Goal: Transaction & Acquisition: Purchase product/service

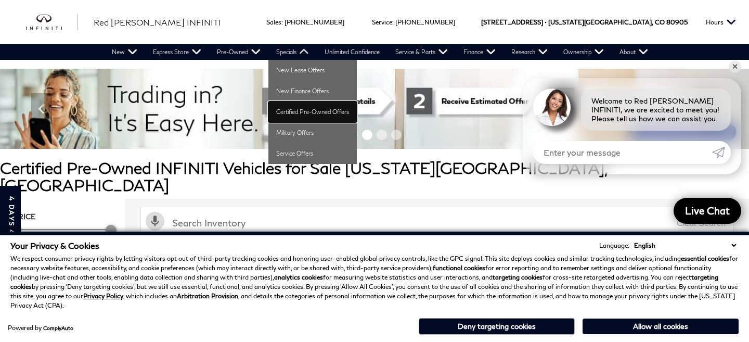
click at [303, 112] on link "Certified Pre-Owned Offers" at bounding box center [312, 111] width 88 height 21
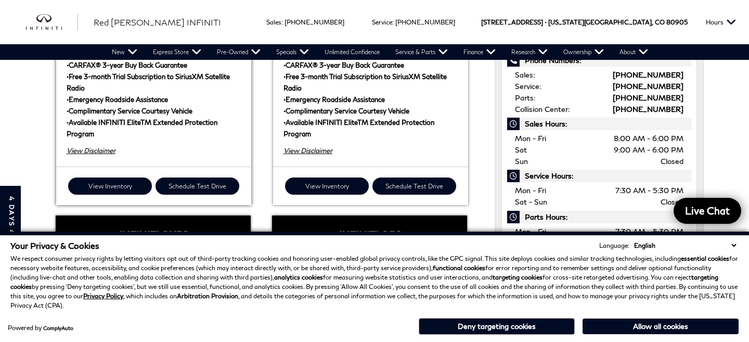
scroll to position [434, 0]
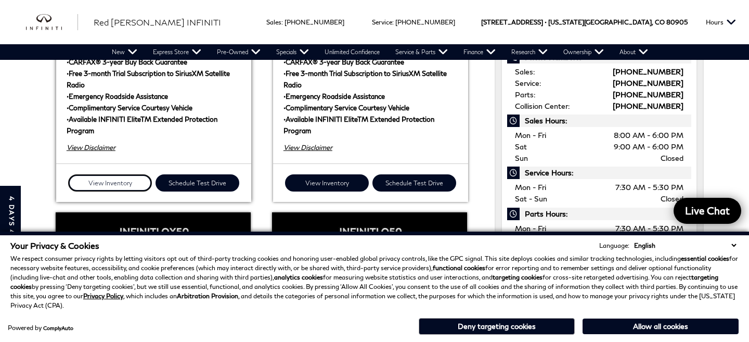
click at [127, 174] on link "View Inventory" at bounding box center [110, 182] width 84 height 17
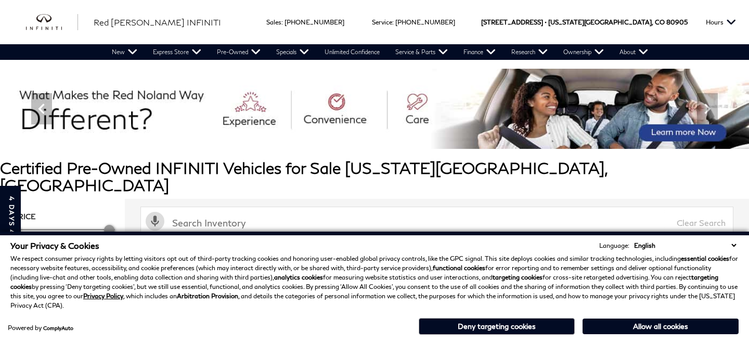
click at [733, 244] on select "English Spanish / Español English / United Kingdom Korean / 한국어 Vietnamese / Ti…" at bounding box center [684, 245] width 107 height 10
click at [521, 326] on button "Deny targeting cookies" at bounding box center [496, 326] width 156 height 17
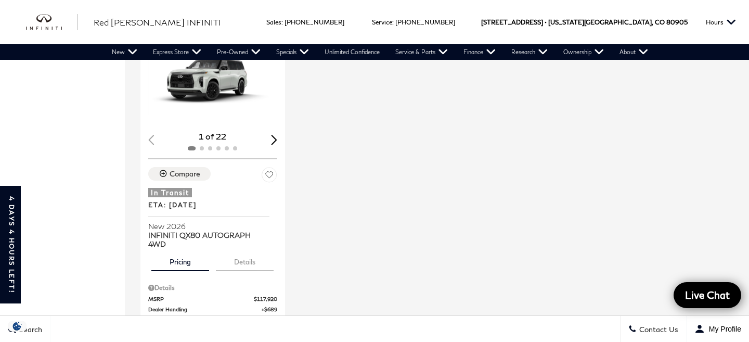
scroll to position [1360, 0]
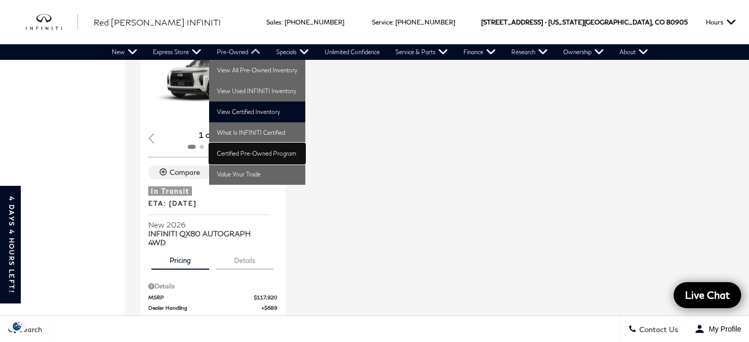
click at [255, 148] on link "Certified Pre-Owned Program" at bounding box center [257, 153] width 96 height 21
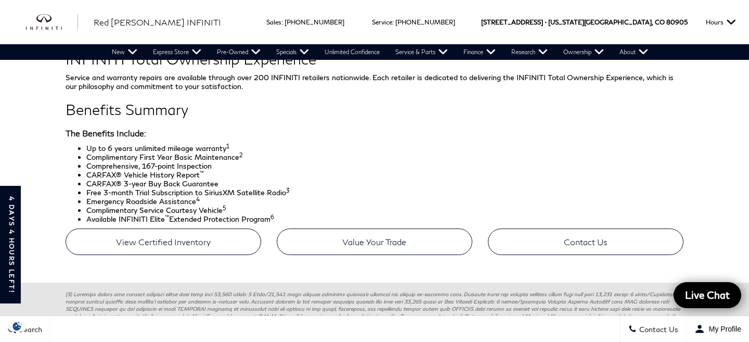
scroll to position [468, 0]
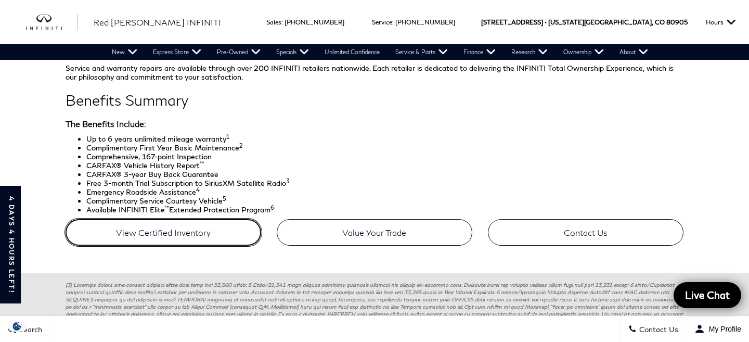
click at [195, 229] on link "View Certified Inventory" at bounding box center [163, 232] width 195 height 27
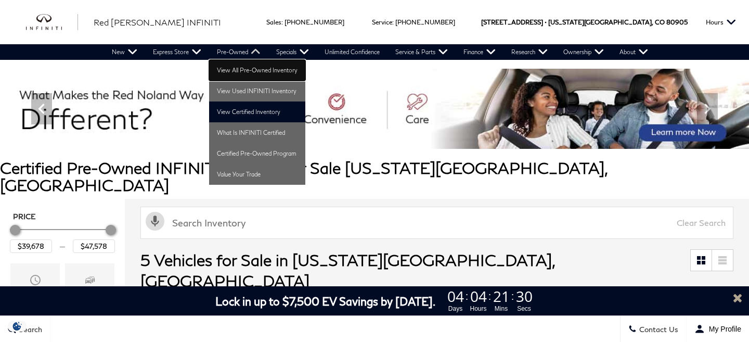
click at [250, 72] on link "View All Pre-Owned Inventory" at bounding box center [257, 70] width 96 height 21
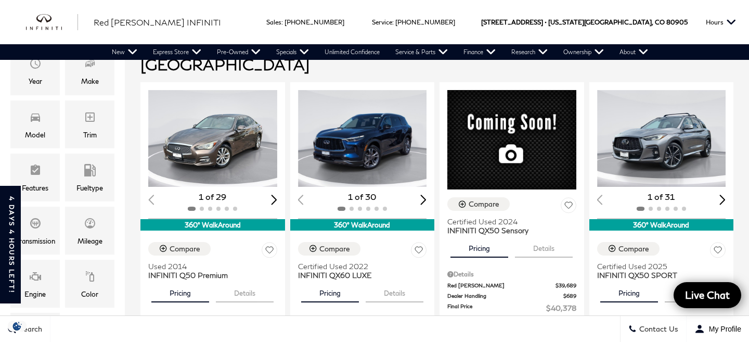
scroll to position [82, 0]
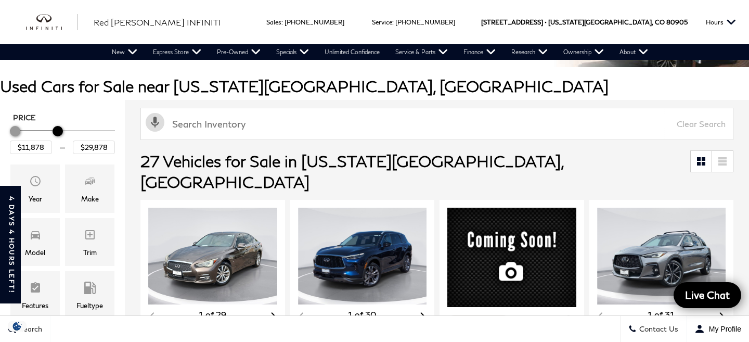
type input "$30,378"
drag, startPoint x: 111, startPoint y: 132, endPoint x: 60, endPoint y: 133, distance: 51.0
click at [60, 133] on div "Maximum Price" at bounding box center [59, 131] width 10 height 10
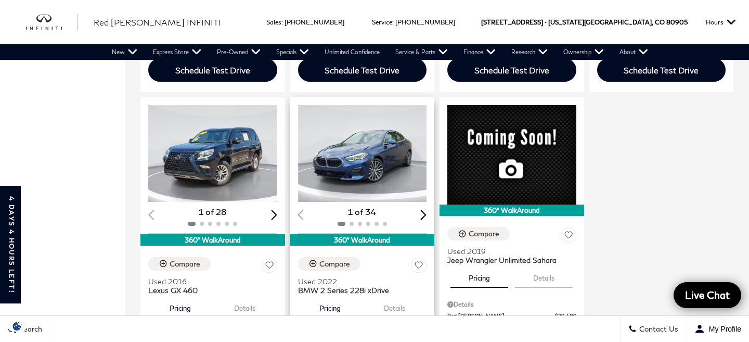
scroll to position [840, 0]
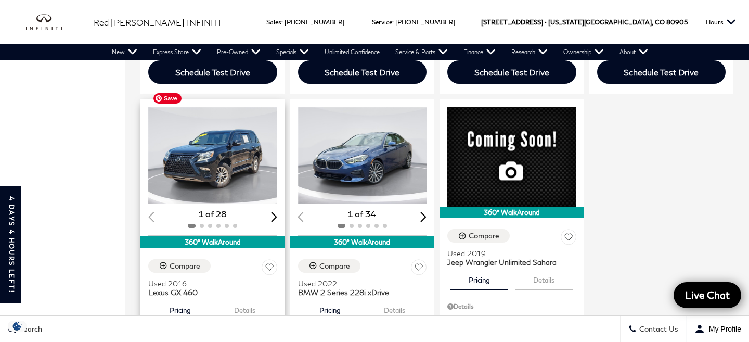
click at [214, 156] on img "1 / 2" at bounding box center [212, 155] width 129 height 97
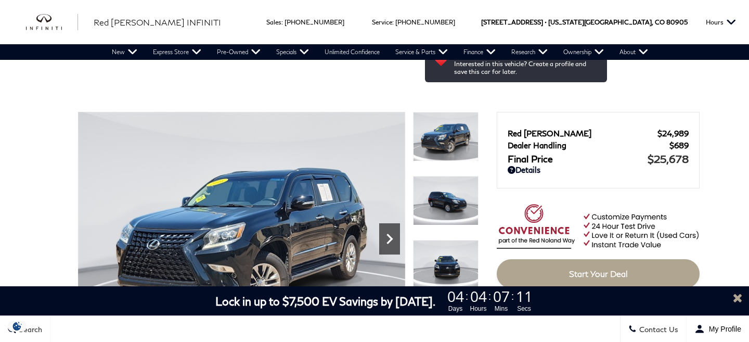
click at [384, 228] on icon "Next" at bounding box center [389, 238] width 21 height 21
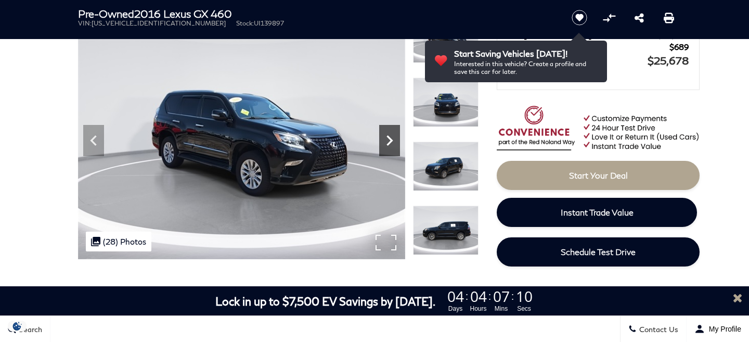
scroll to position [98, 0]
click at [384, 134] on icon "Next" at bounding box center [389, 140] width 21 height 21
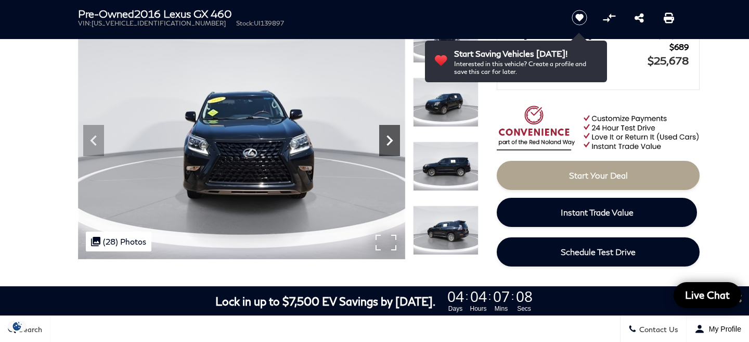
click at [384, 134] on icon "Next" at bounding box center [389, 140] width 21 height 21
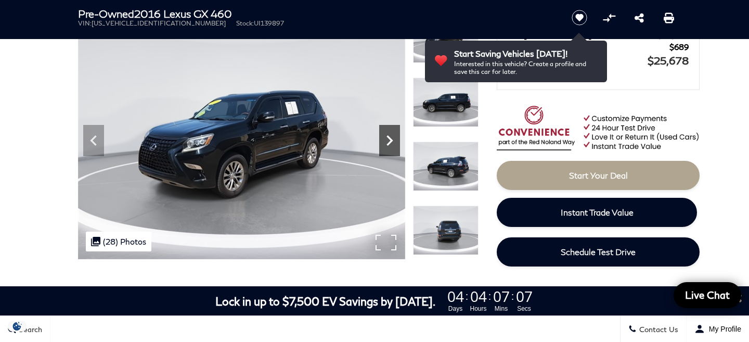
click at [384, 134] on icon "Next" at bounding box center [389, 140] width 21 height 21
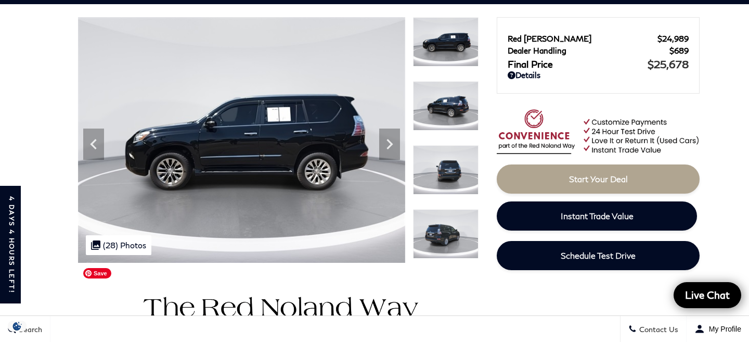
scroll to position [48, 0]
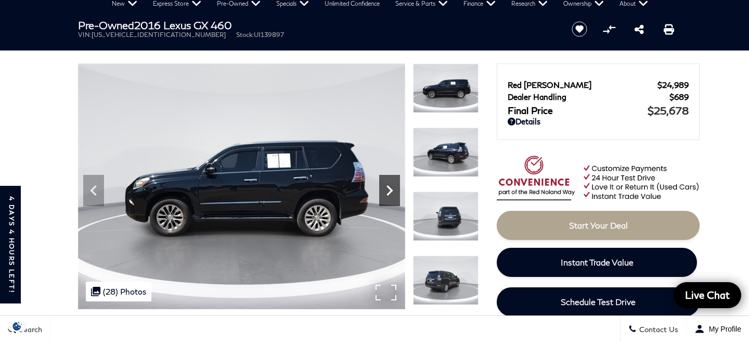
click at [383, 186] on icon "Next" at bounding box center [389, 190] width 21 height 21
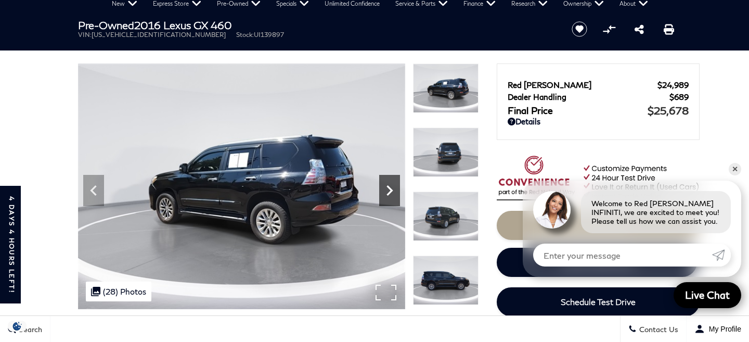
click at [383, 186] on icon "Next" at bounding box center [389, 190] width 21 height 21
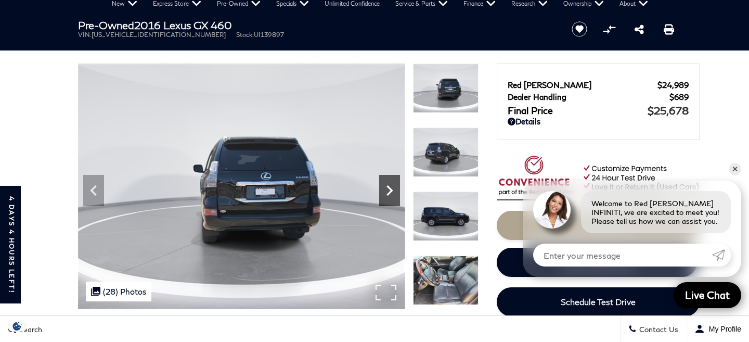
click at [383, 186] on icon "Next" at bounding box center [389, 190] width 21 height 21
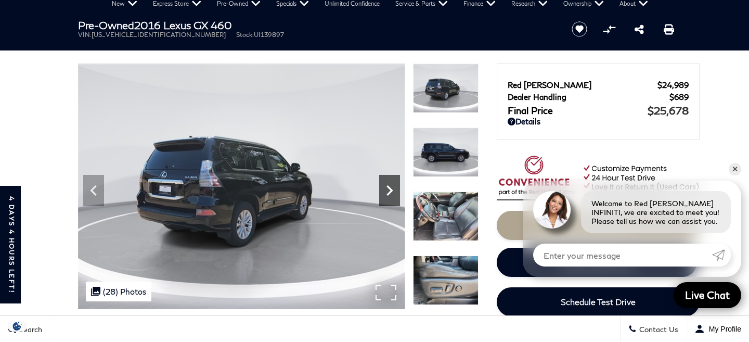
click at [383, 186] on icon "Next" at bounding box center [389, 190] width 21 height 21
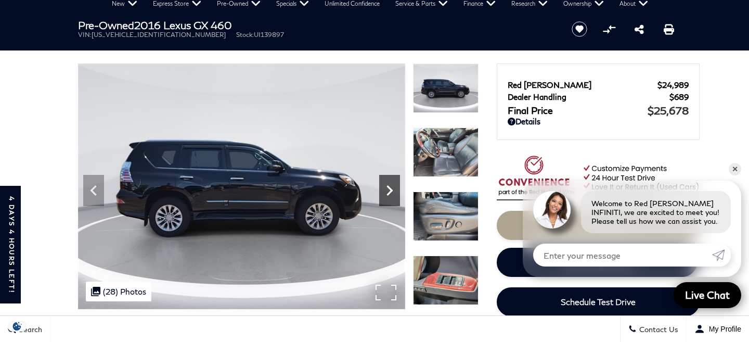
click at [383, 186] on icon "Next" at bounding box center [389, 190] width 21 height 21
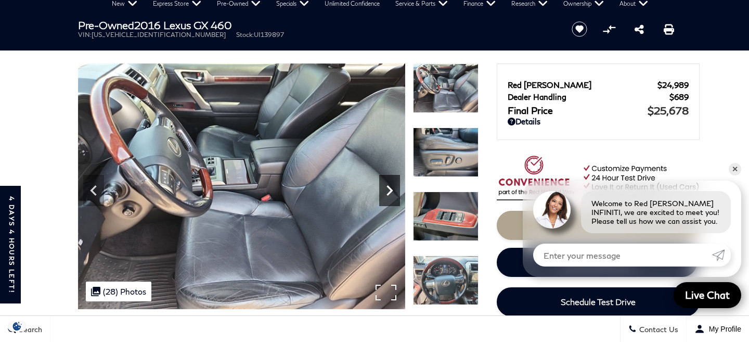
click at [383, 186] on icon "Next" at bounding box center [389, 190] width 21 height 21
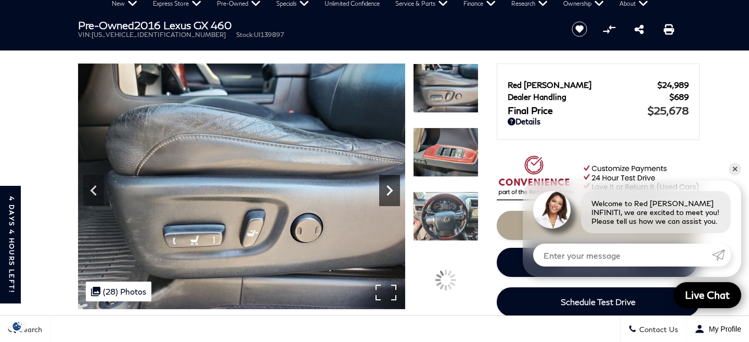
click at [383, 186] on icon "Next" at bounding box center [389, 190] width 21 height 21
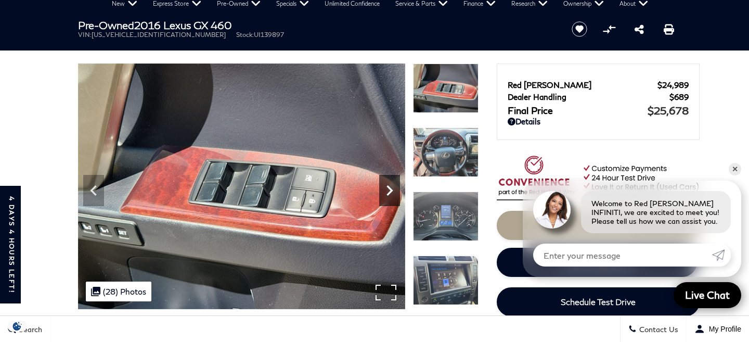
click at [383, 186] on icon "Next" at bounding box center [389, 190] width 21 height 21
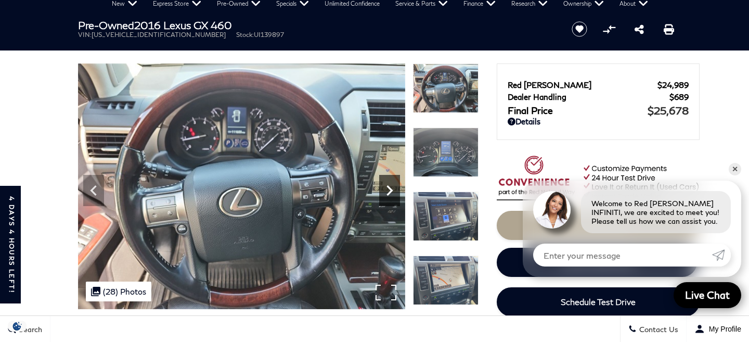
click at [383, 186] on icon "Next" at bounding box center [389, 190] width 21 height 21
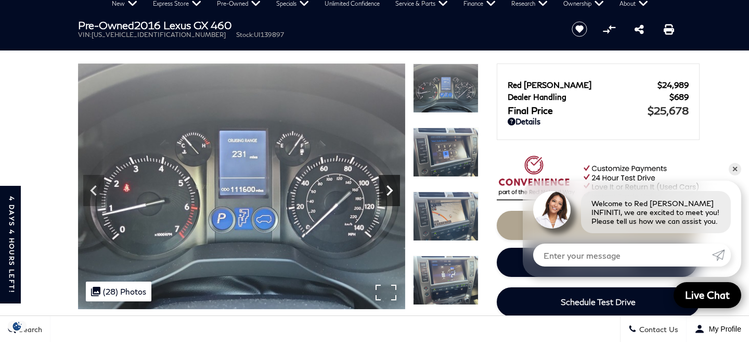
click at [383, 186] on icon "Next" at bounding box center [389, 190] width 21 height 21
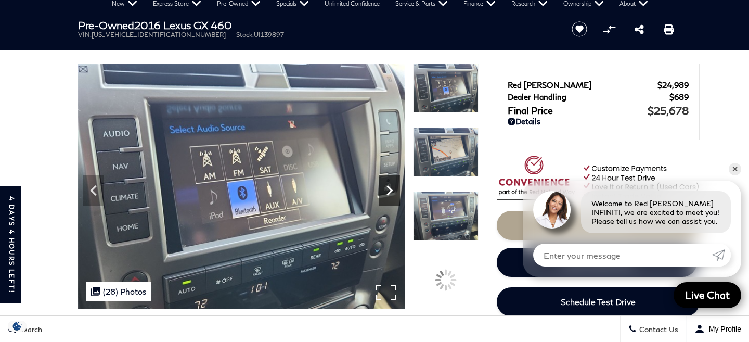
click at [383, 186] on icon "Next" at bounding box center [389, 190] width 21 height 21
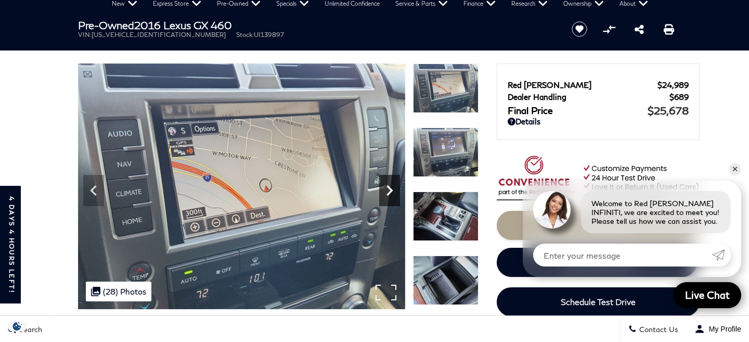
click at [383, 186] on icon "Next" at bounding box center [389, 190] width 21 height 21
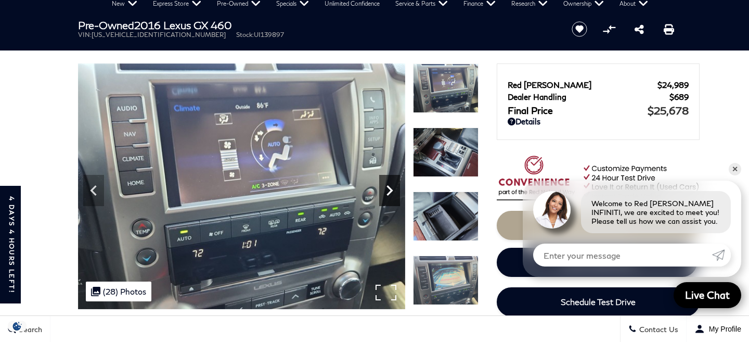
click at [383, 186] on icon "Next" at bounding box center [389, 190] width 21 height 21
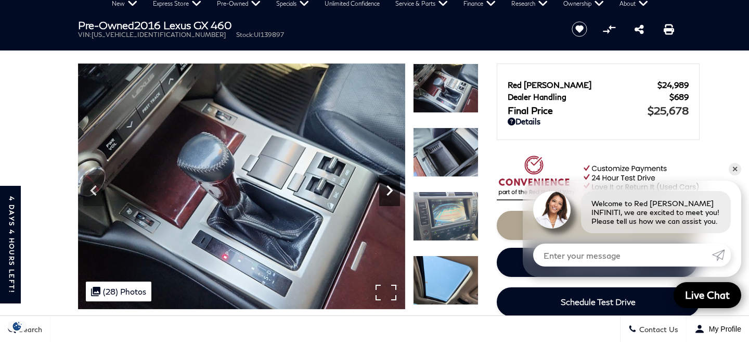
click at [383, 186] on icon "Next" at bounding box center [389, 190] width 21 height 21
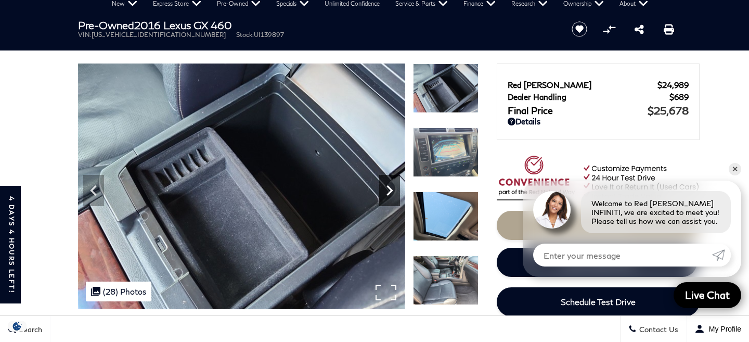
click at [383, 186] on icon "Next" at bounding box center [389, 190] width 21 height 21
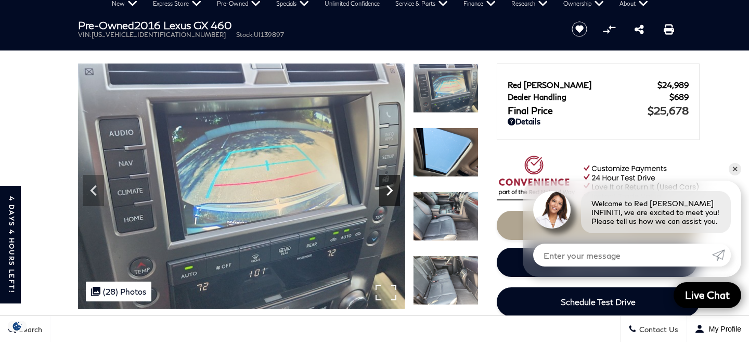
click at [383, 186] on icon "Next" at bounding box center [389, 190] width 21 height 21
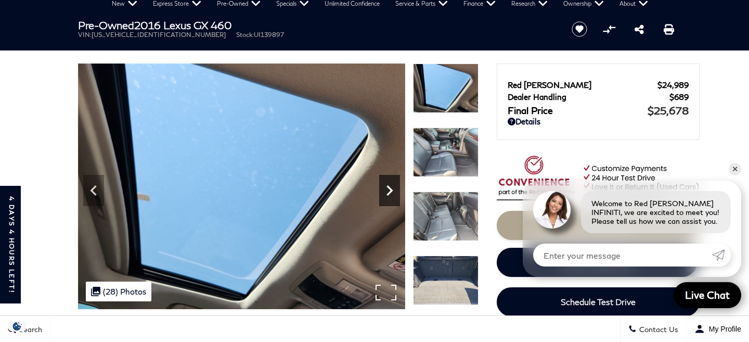
click at [383, 186] on icon "Next" at bounding box center [389, 190] width 21 height 21
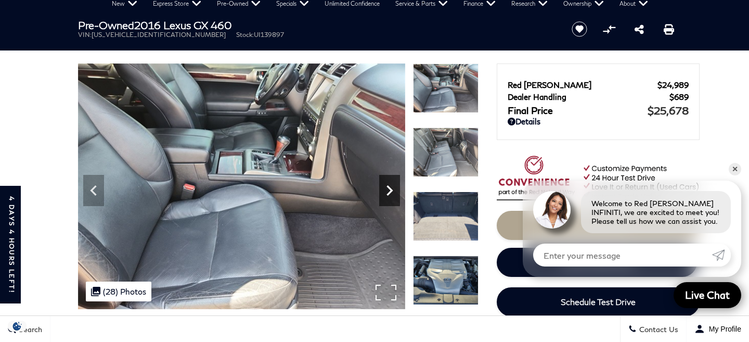
click at [383, 186] on icon "Next" at bounding box center [389, 190] width 21 height 21
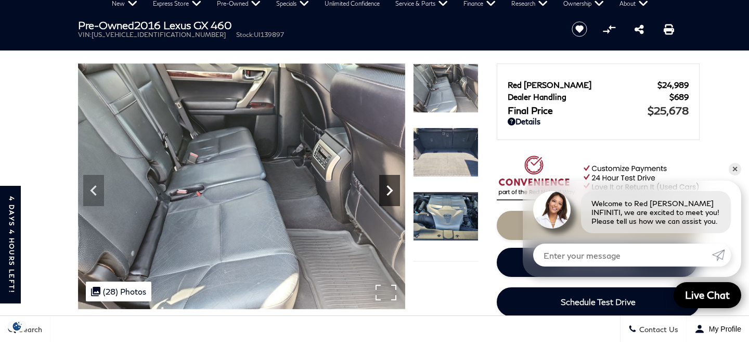
click at [383, 186] on icon "Next" at bounding box center [389, 190] width 21 height 21
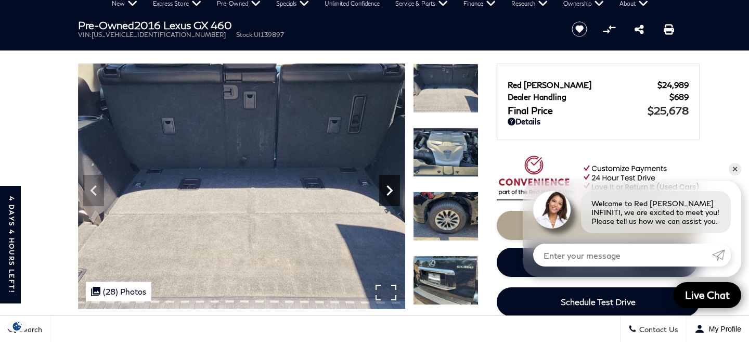
click at [383, 186] on icon "Next" at bounding box center [389, 190] width 21 height 21
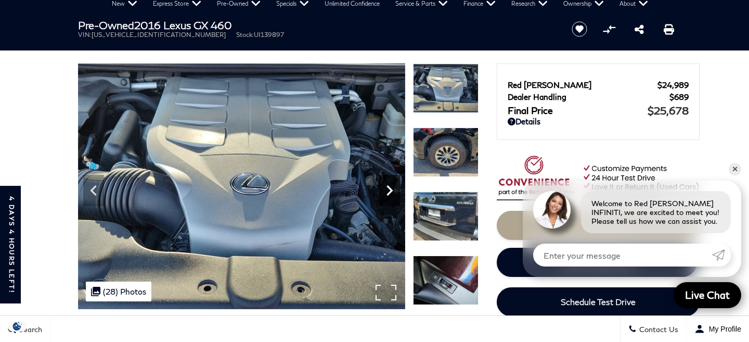
click at [383, 186] on icon "Next" at bounding box center [389, 190] width 21 height 21
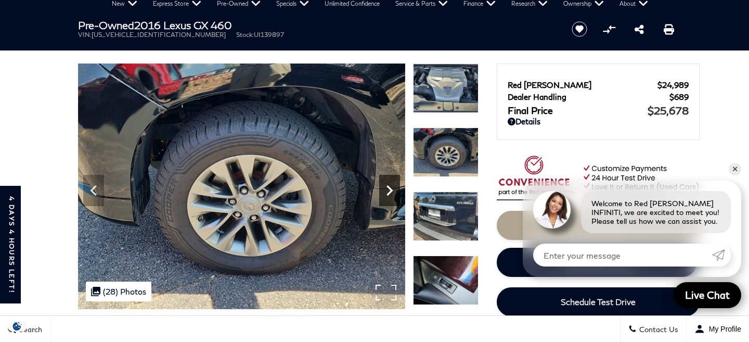
click at [383, 186] on icon "Next" at bounding box center [389, 190] width 21 height 21
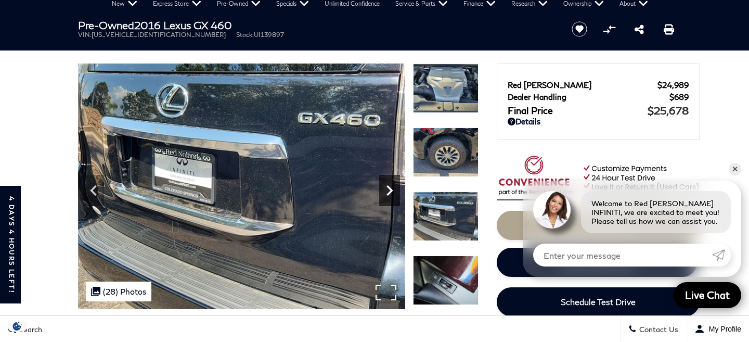
click at [383, 186] on icon "Next" at bounding box center [389, 190] width 21 height 21
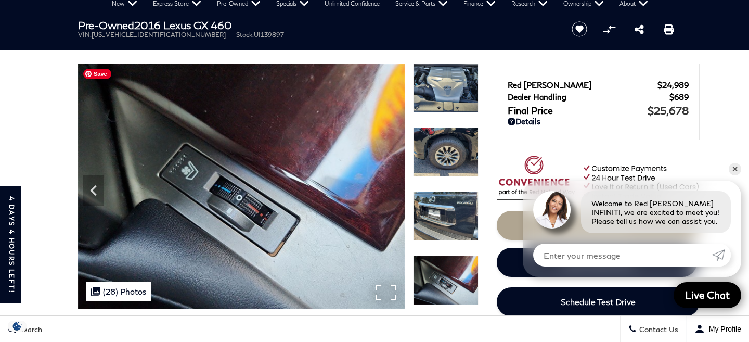
click at [383, 186] on img at bounding box center [241, 185] width 327 height 245
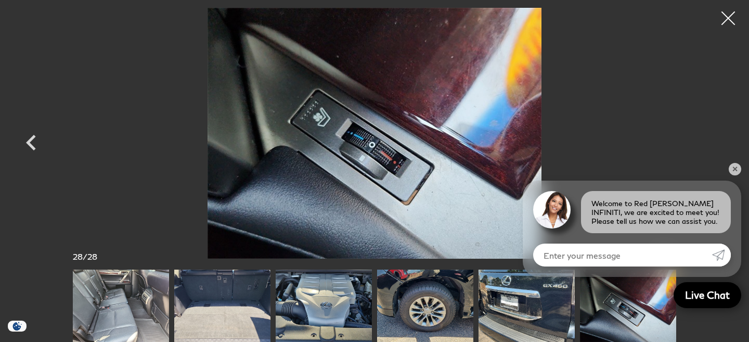
click at [726, 20] on div at bounding box center [728, 19] width 28 height 28
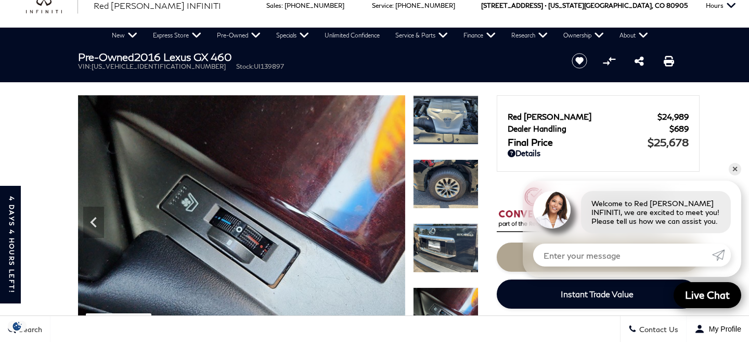
scroll to position [19, 0]
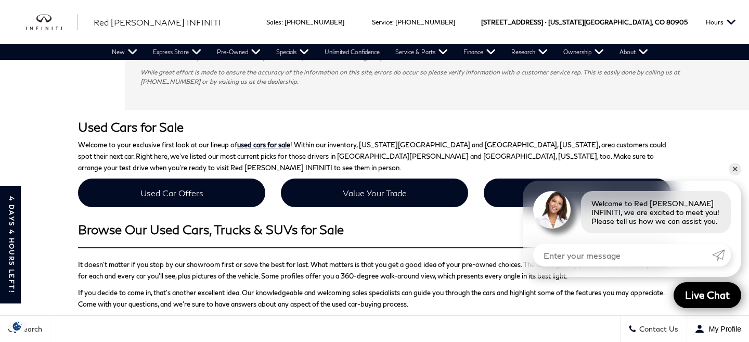
scroll to position [1280, 0]
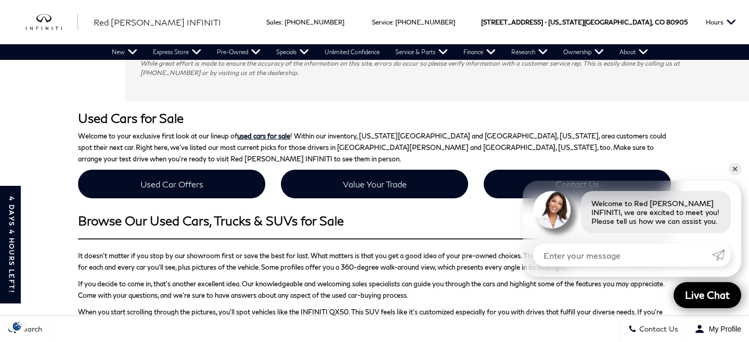
click at [378, 250] on p "It doesn’t matter if you stop by our showroom first or save the best for last. …" at bounding box center [374, 261] width 593 height 23
click at [345, 130] on p "Welcome to your exclusive first look at our lineup of used cars for sale ! With…" at bounding box center [374, 147] width 593 height 34
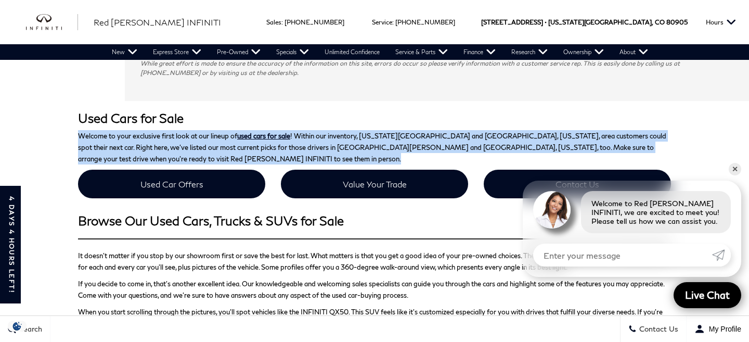
click at [345, 130] on p "Welcome to your exclusive first look at our lineup of used cars for sale ! With…" at bounding box center [374, 147] width 593 height 34
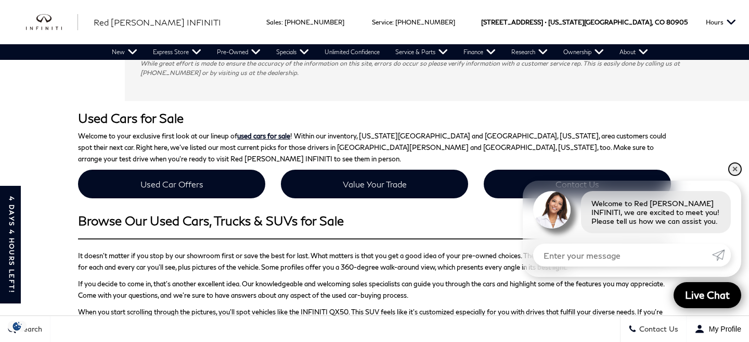
click at [733, 167] on link "✕" at bounding box center [734, 169] width 12 height 12
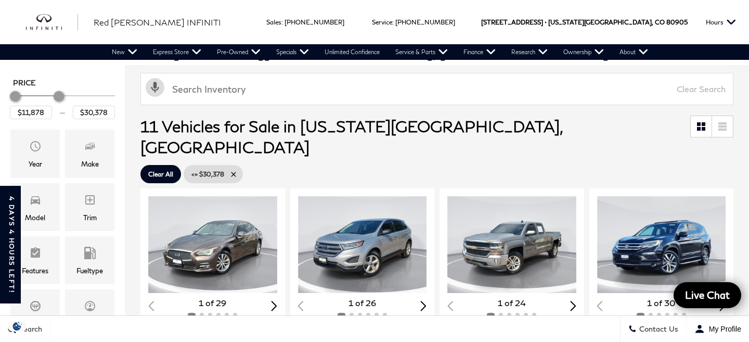
scroll to position [119, 0]
